Goal: Submit feedback/report problem

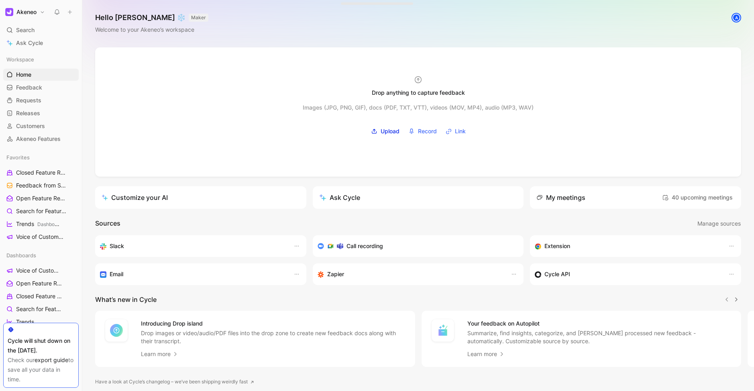
click at [31, 14] on h1 "Akeneo" at bounding box center [26, 11] width 20 height 7
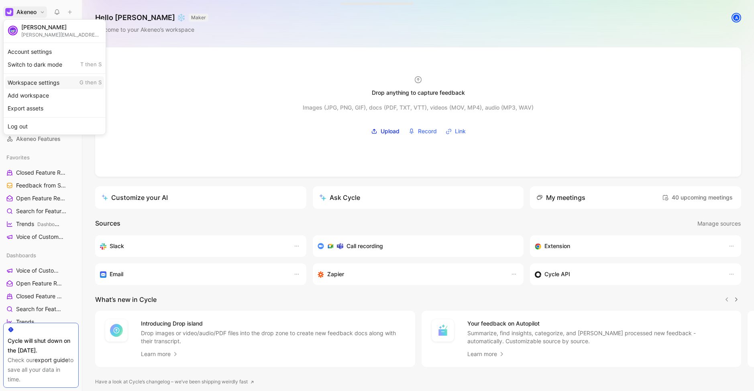
click at [46, 84] on div "Workspace settings G then S" at bounding box center [54, 82] width 99 height 13
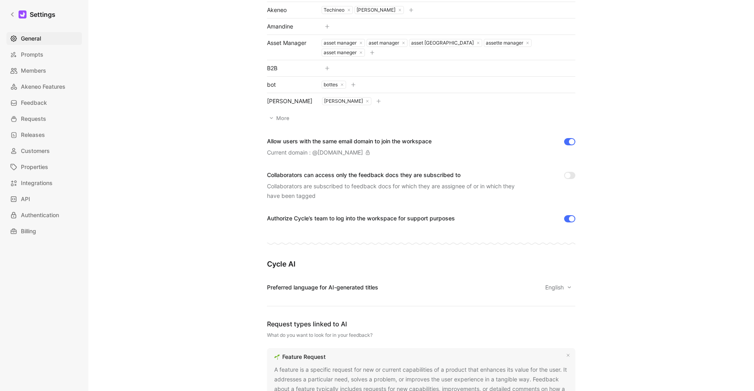
scroll to position [175, 0]
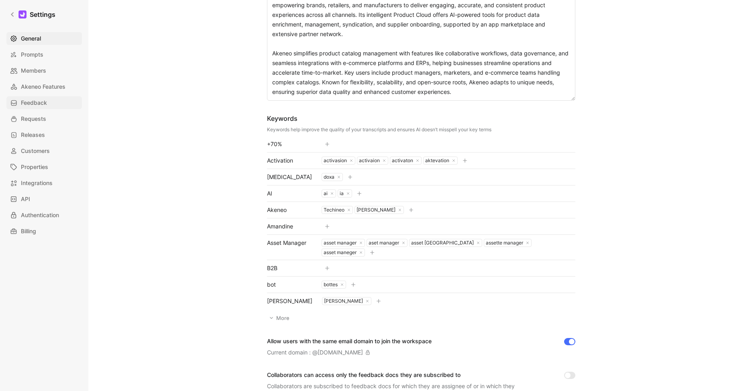
click at [50, 102] on link "Feedback" at bounding box center [43, 102] width 75 height 13
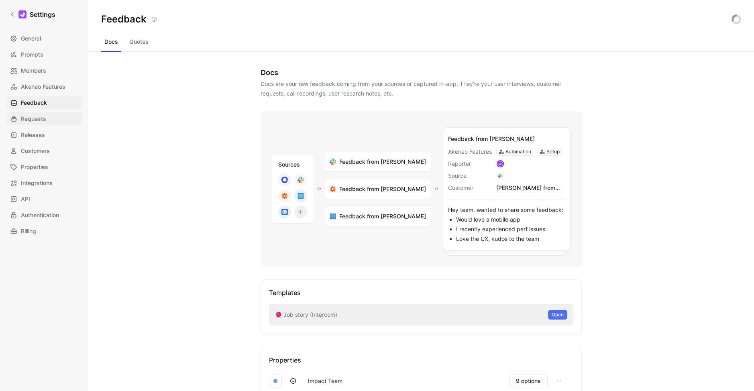
click at [42, 114] on span "Requests" at bounding box center [33, 119] width 25 height 10
